Goal: Transaction & Acquisition: Purchase product/service

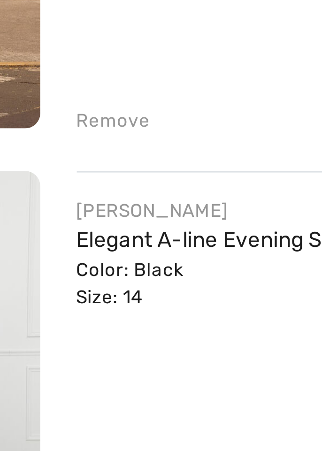
scroll to position [602, 0]
click at [104, 232] on link "Elegant A-line Evening Skirt Style 259031" at bounding box center [159, 230] width 128 height 8
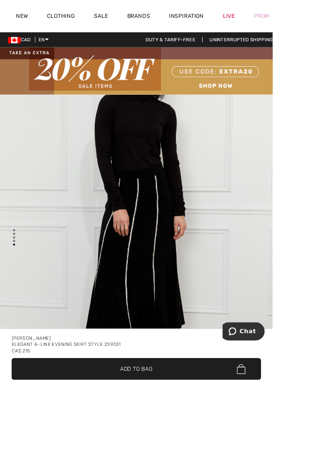
scroll to position [2110, 0]
click at [154, 410] on div "Elegant A-line Evening Skirt Style 259031" at bounding box center [161, 407] width 294 height 8
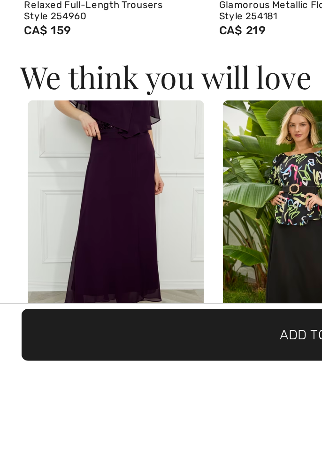
scroll to position [0, 0]
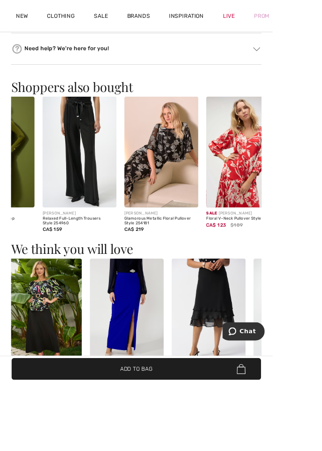
click at [176, 195] on img at bounding box center [190, 179] width 87 height 131
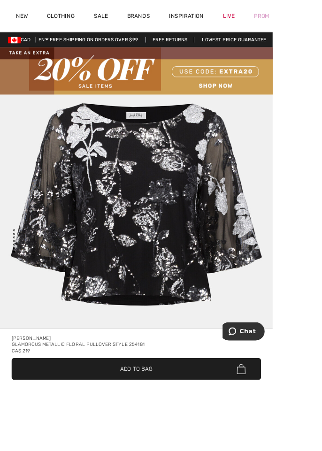
scroll to position [3074, 0]
click at [195, 410] on div "Glamorous Metallic Floral Pullover Style 254181" at bounding box center [161, 407] width 294 height 8
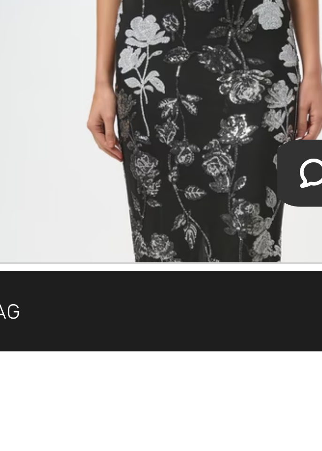
scroll to position [518, 0]
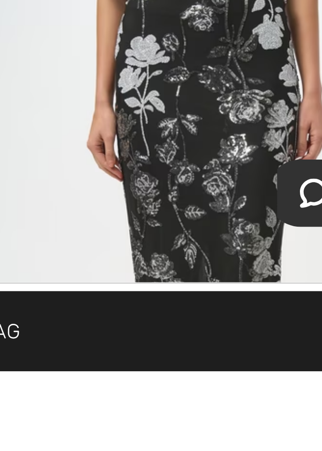
click at [224, 396] on img at bounding box center [238, 421] width 139 height 209
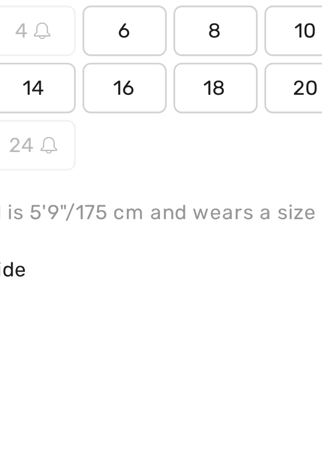
scroll to position [415, 0]
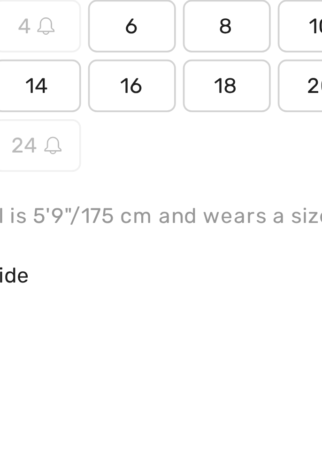
click at [191, 224] on span "Size Guide" at bounding box center [173, 228] width 35 height 8
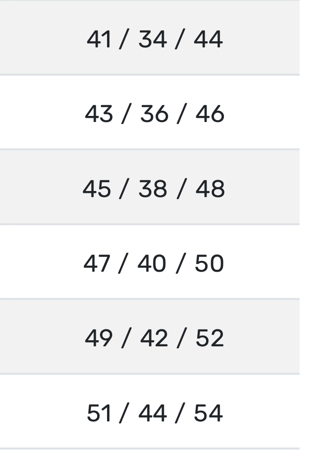
click at [264, 274] on td "43 / 36 / 46 109 / 91 / 117" at bounding box center [273, 271] width 68 height 17
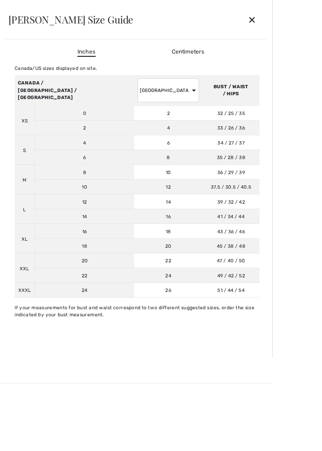
scroll to position [425, 0]
click at [310, 31] on div "✕" at bounding box center [298, 24] width 25 height 20
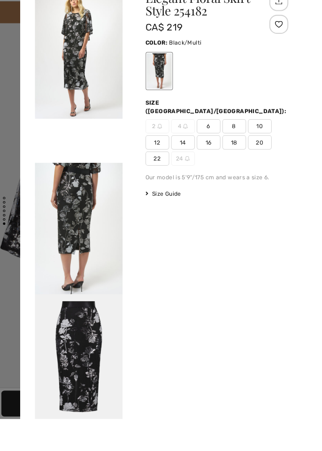
scroll to position [52, 0]
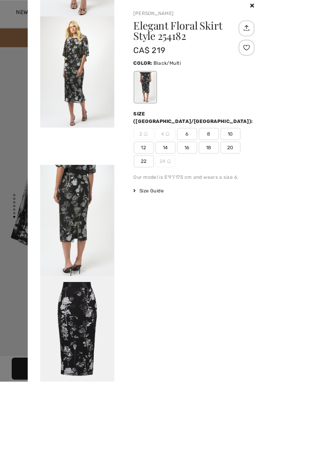
click at [23, 115] on div at bounding box center [161, 225] width 322 height 451
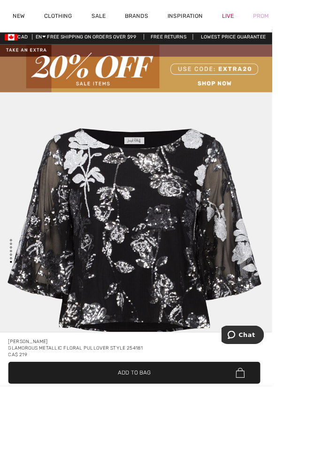
scroll to position [3, 0]
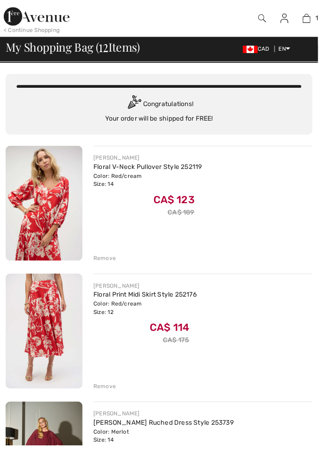
click at [307, 19] on img at bounding box center [310, 18] width 8 height 11
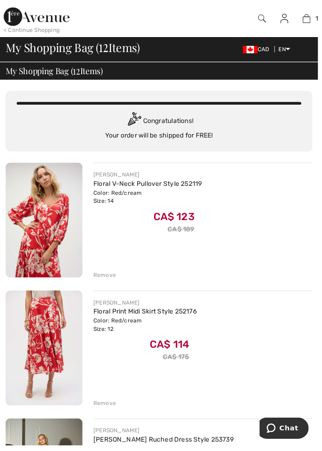
click at [295, 15] on link at bounding box center [287, 18] width 23 height 11
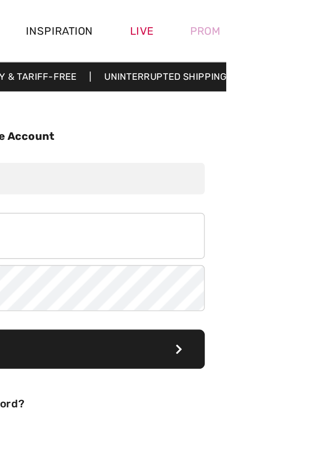
click at [291, 43] on div "Duty & tariff-free | Uninterrupted shipping" at bounding box center [161, 47] width 322 height 8
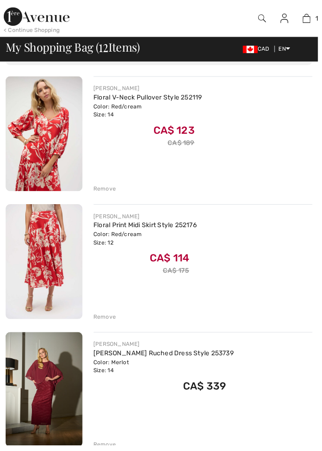
checkbox input "true"
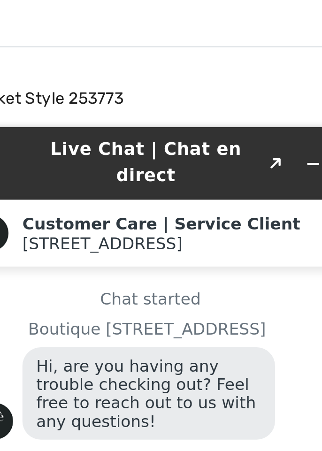
scroll to position [1302, 0]
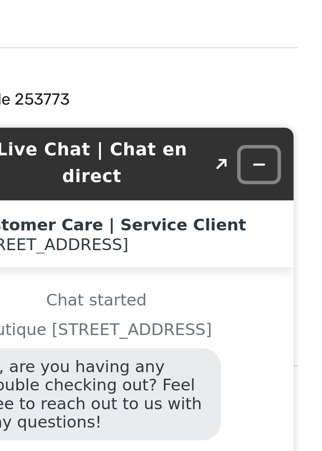
click at [34, 128] on icon "Minimize widget" at bounding box center [34, 131] width 7 height 7
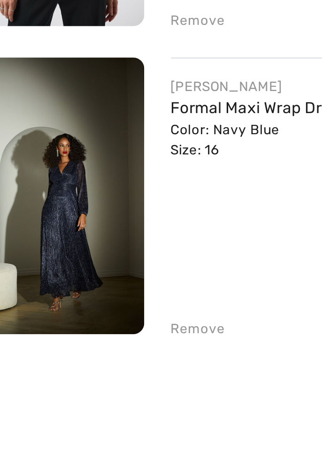
scroll to position [1292, 0]
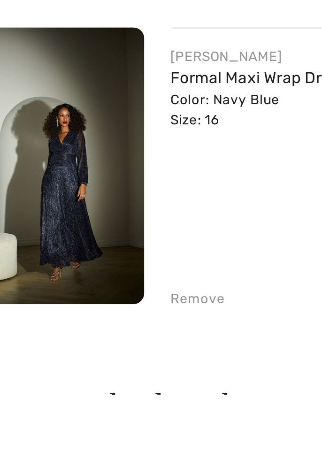
click at [106, 409] on div "Remove" at bounding box center [106, 410] width 23 height 8
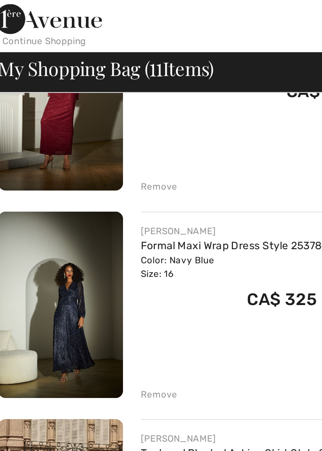
scroll to position [416, 0]
